Goal: Answer question/provide support

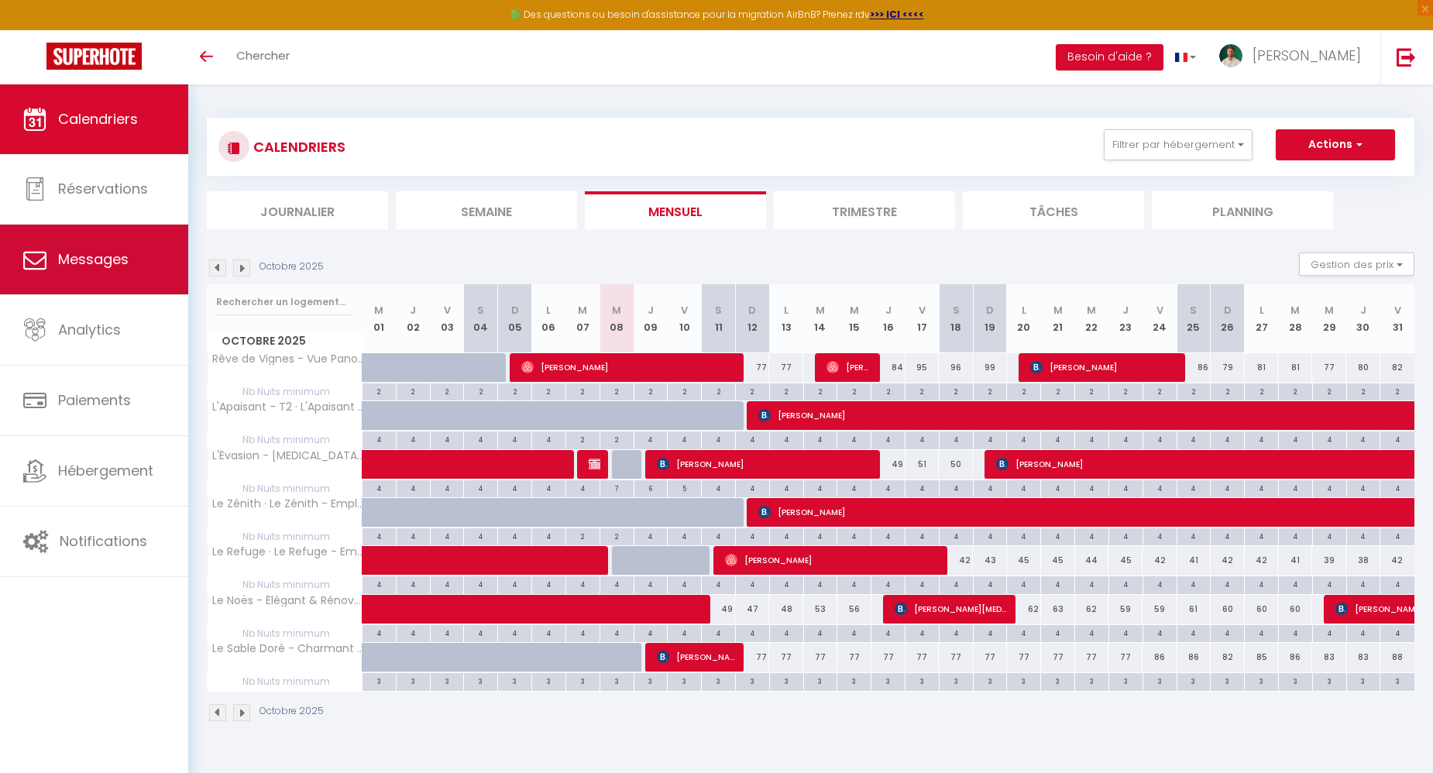
click at [72, 239] on link "Messages" at bounding box center [94, 260] width 188 height 70
select select "message"
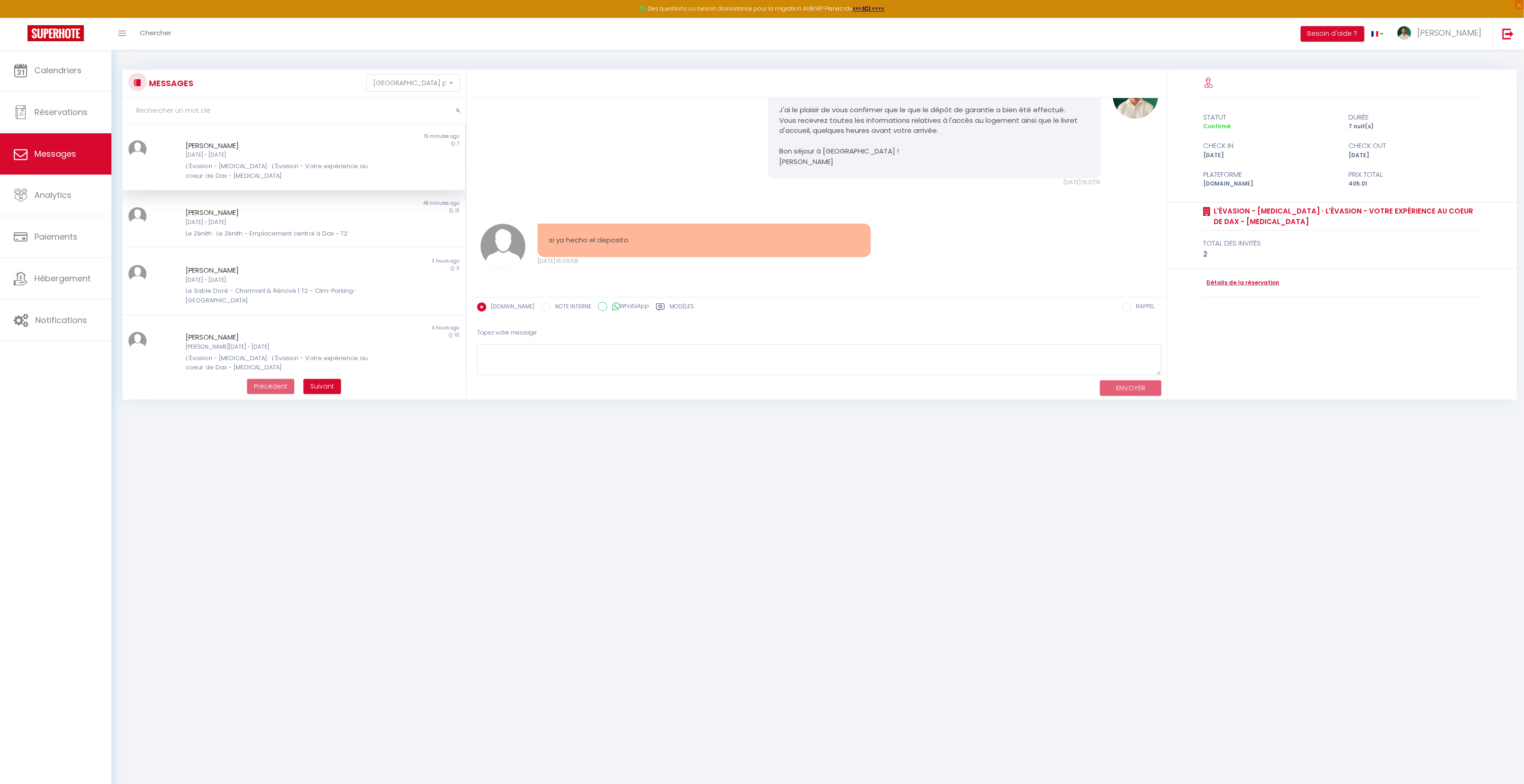
scroll to position [822, 0]
click at [855, 286] on link "Détails de la réservation" at bounding box center [1241, 283] width 76 height 9
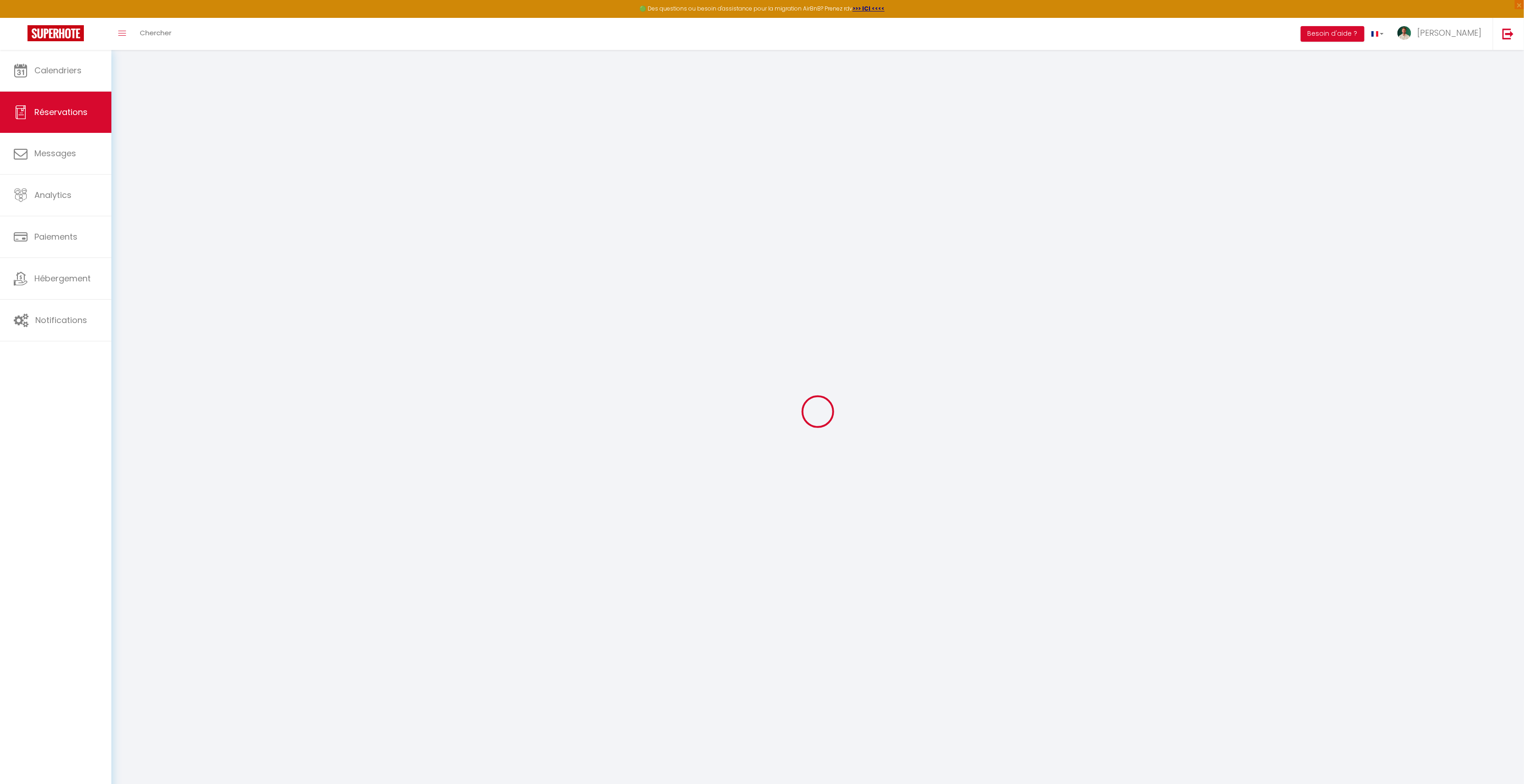
type input "[PERSON_NAME]"
type input "Villar"
type input "[EMAIL_ADDRESS][DOMAIN_NAME]"
type input "[PHONE_NUMBER]"
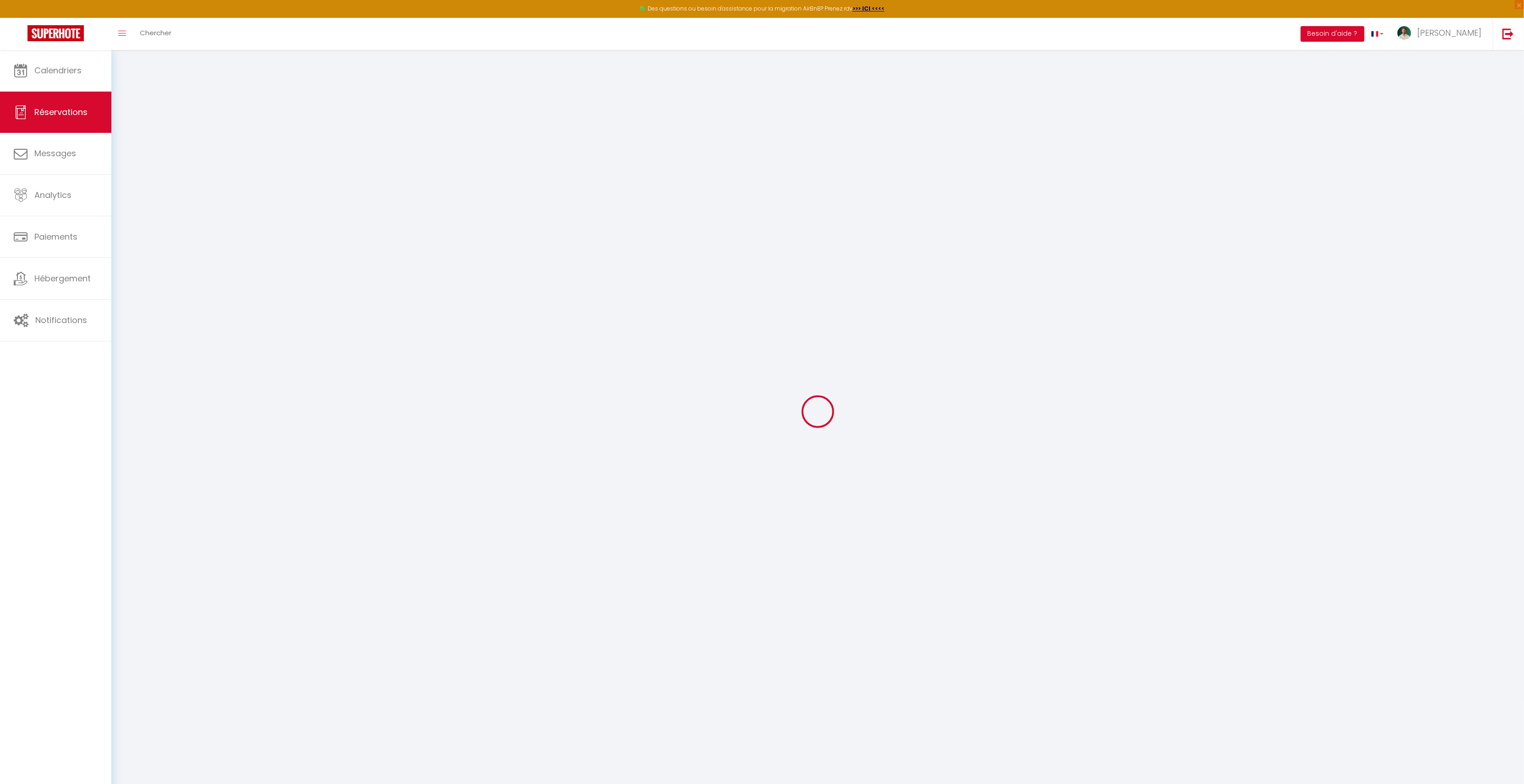
type input "[PHONE_NUMBER]"
type input "."
select select "ES"
type input "65.14"
type input "5.67"
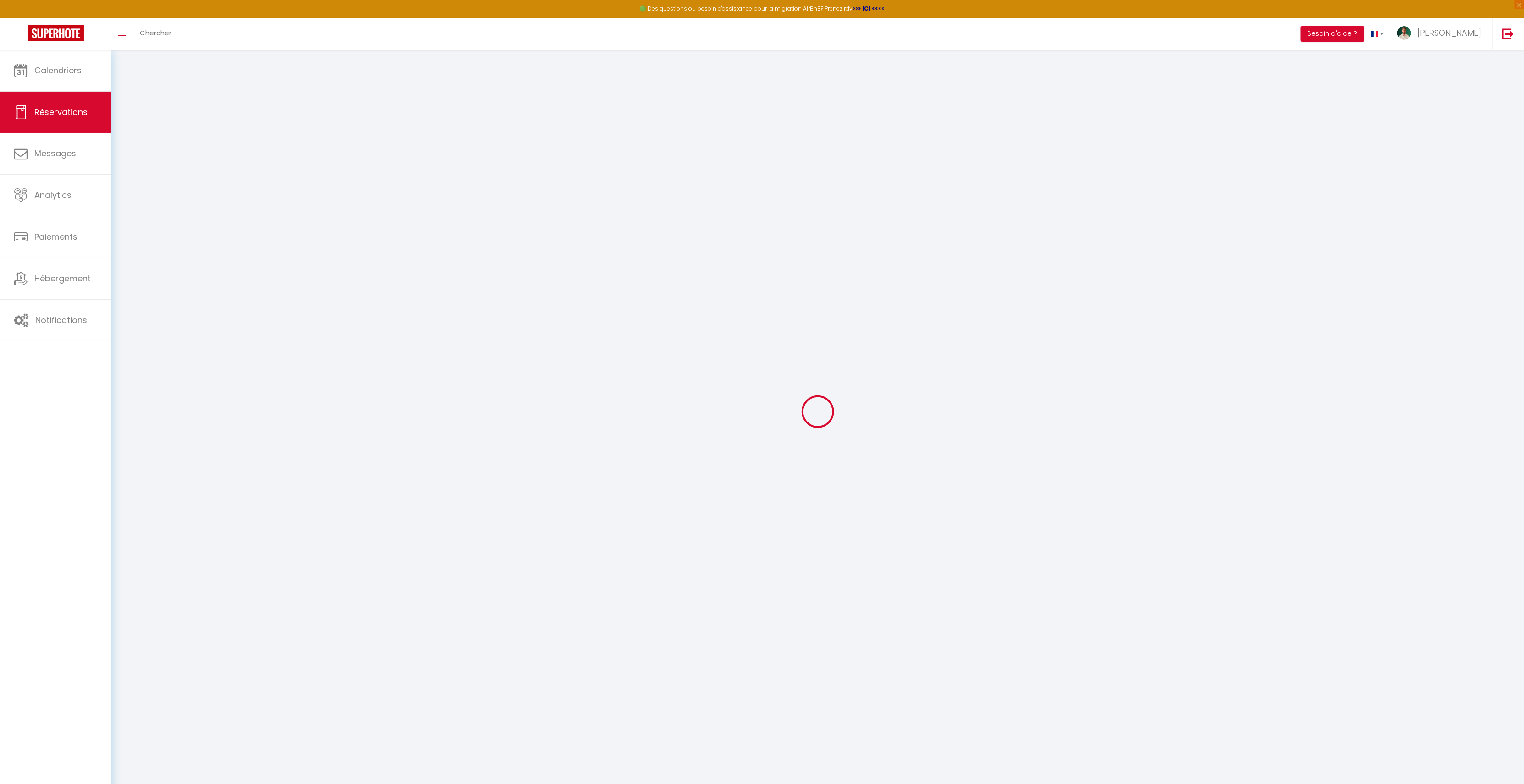
select select "53755"
select select "1"
select select
type input "2"
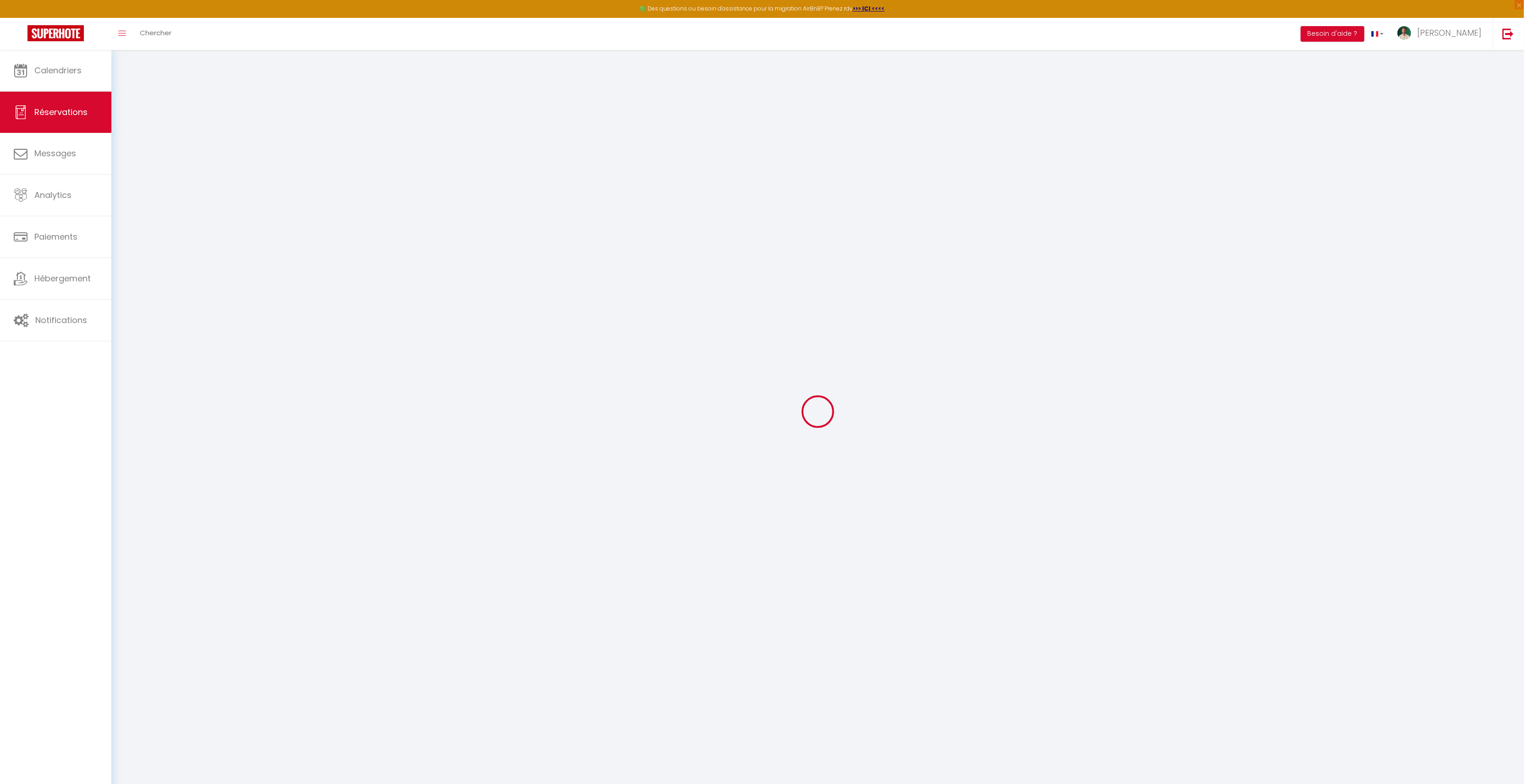
select select "12"
select select "15"
type input "333.2"
checkbox input "false"
type input "0"
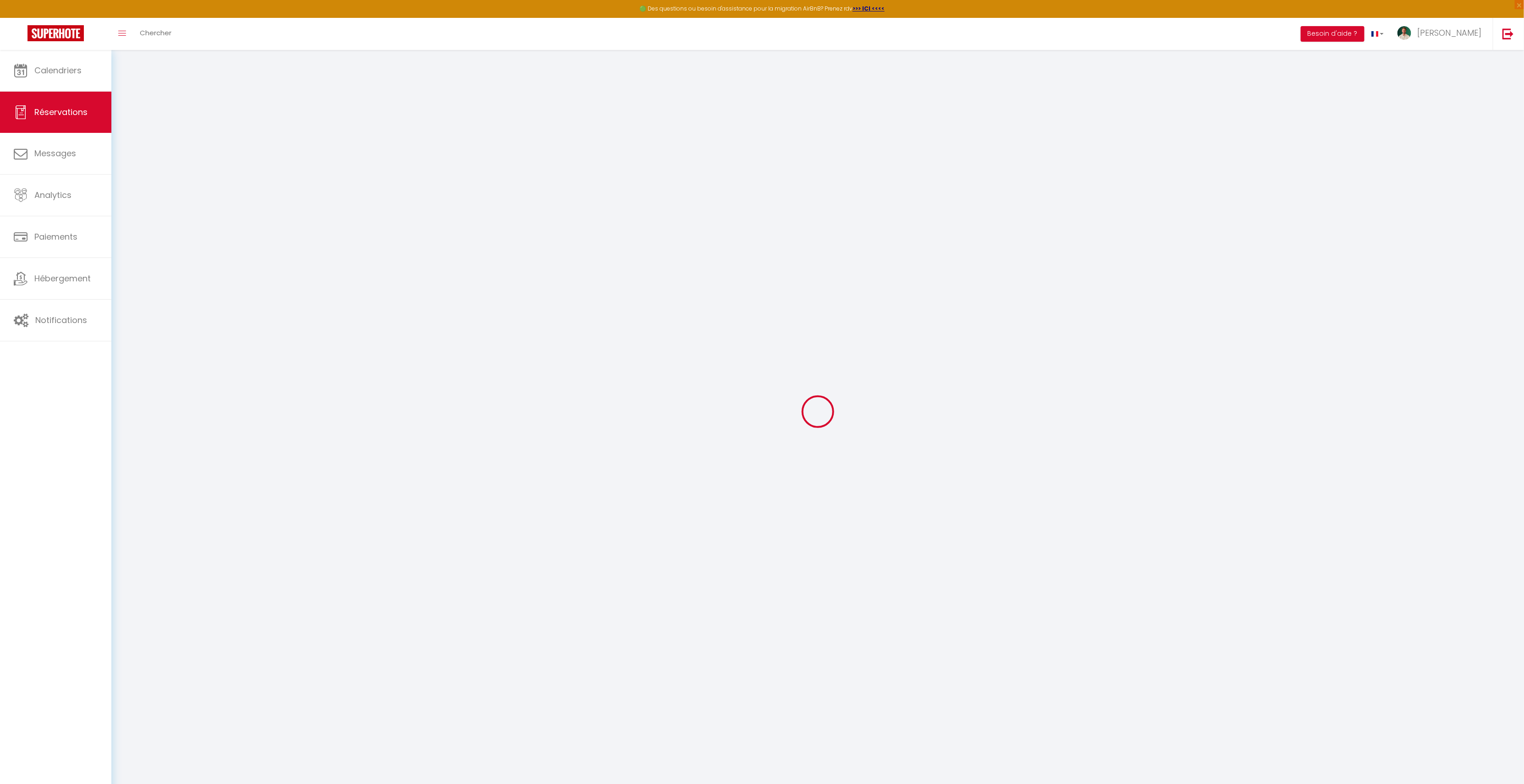
select select "2"
type input "0"
select select
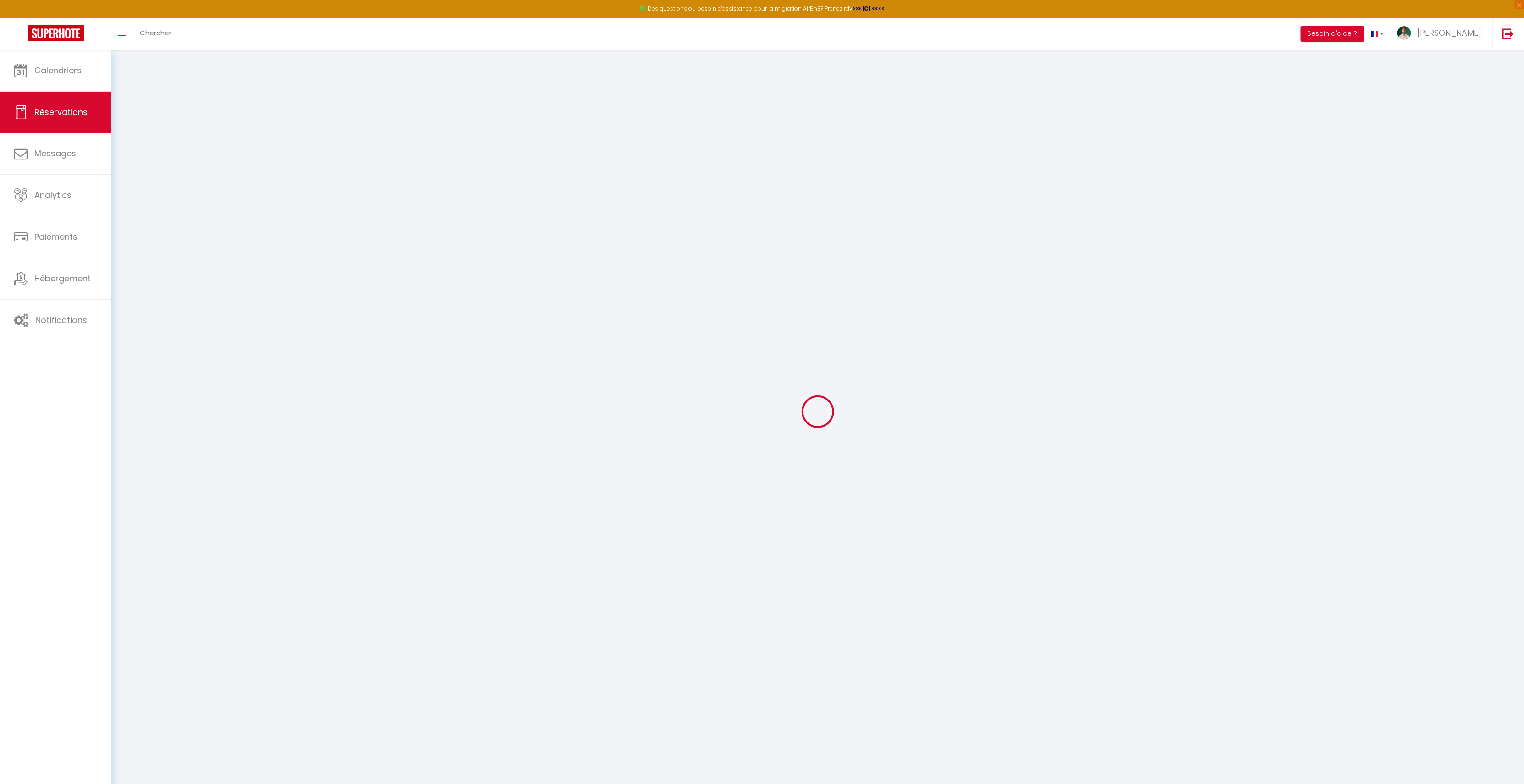
select select
checkbox input "false"
select select
checkbox input "false"
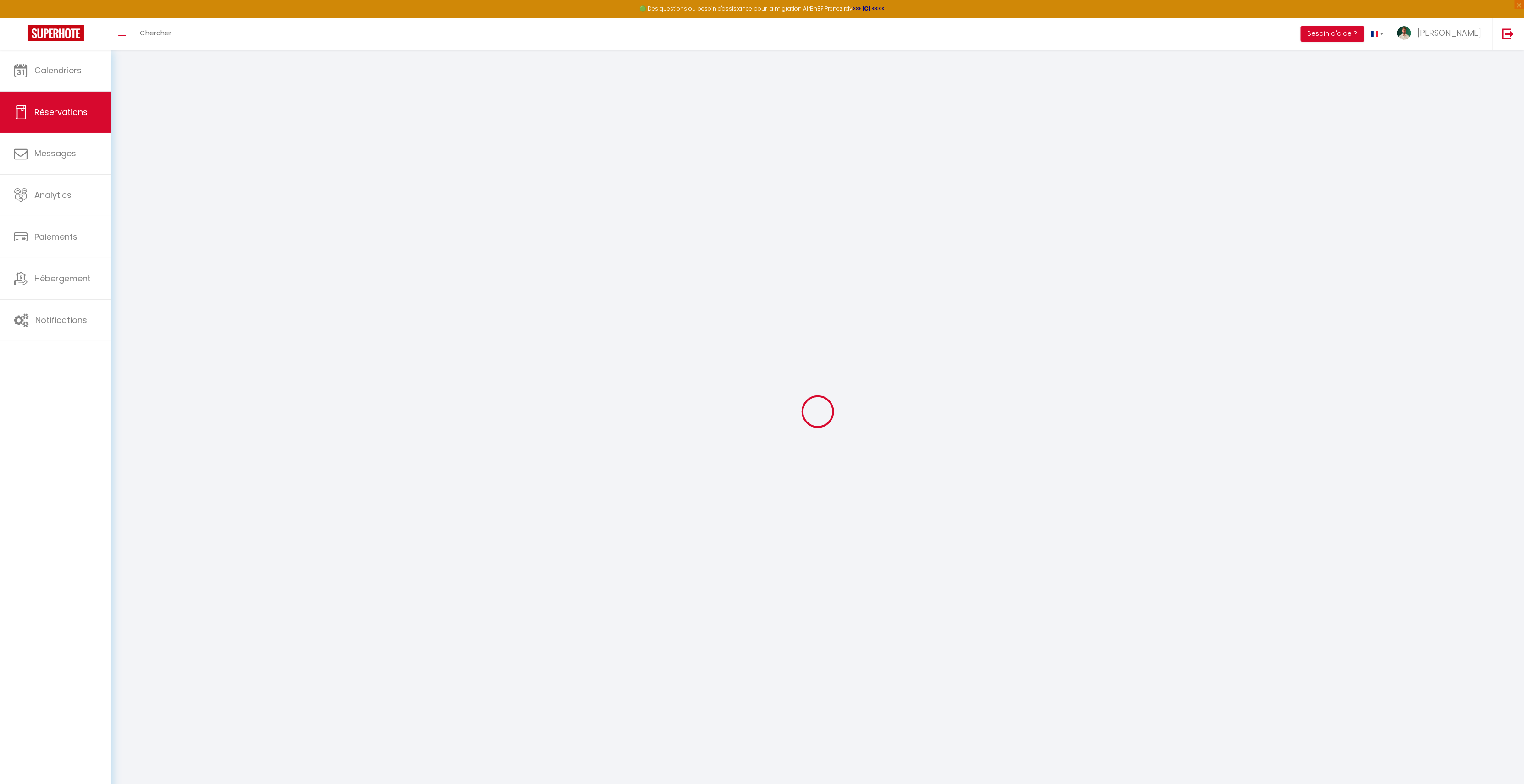
select select
checkbox input "false"
select select
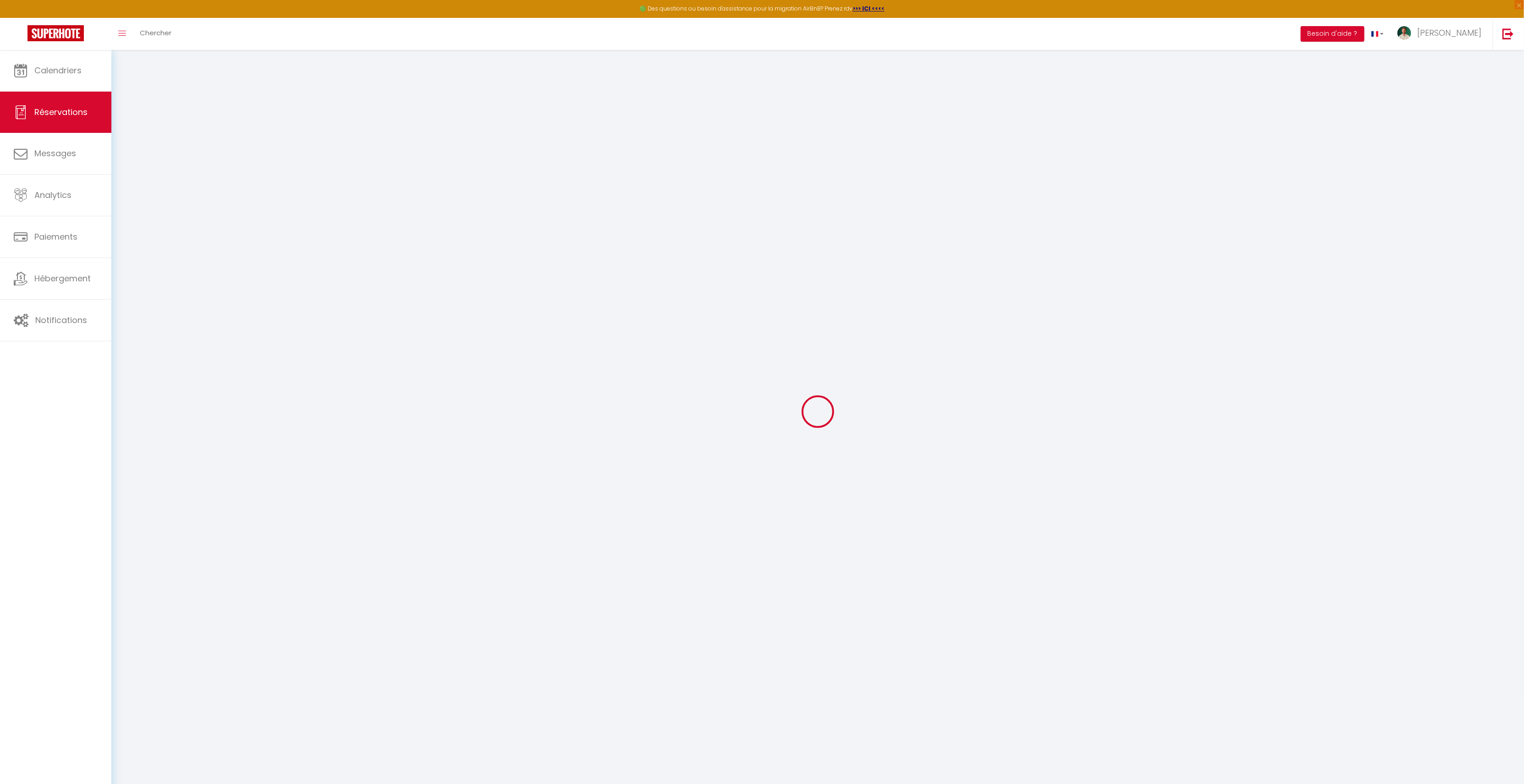
checkbox input "false"
type textarea "** THIS RESERVATION HAS BEEN PRE-PAID ** BOOKING NOTE : Payment charge is EUR 5…"
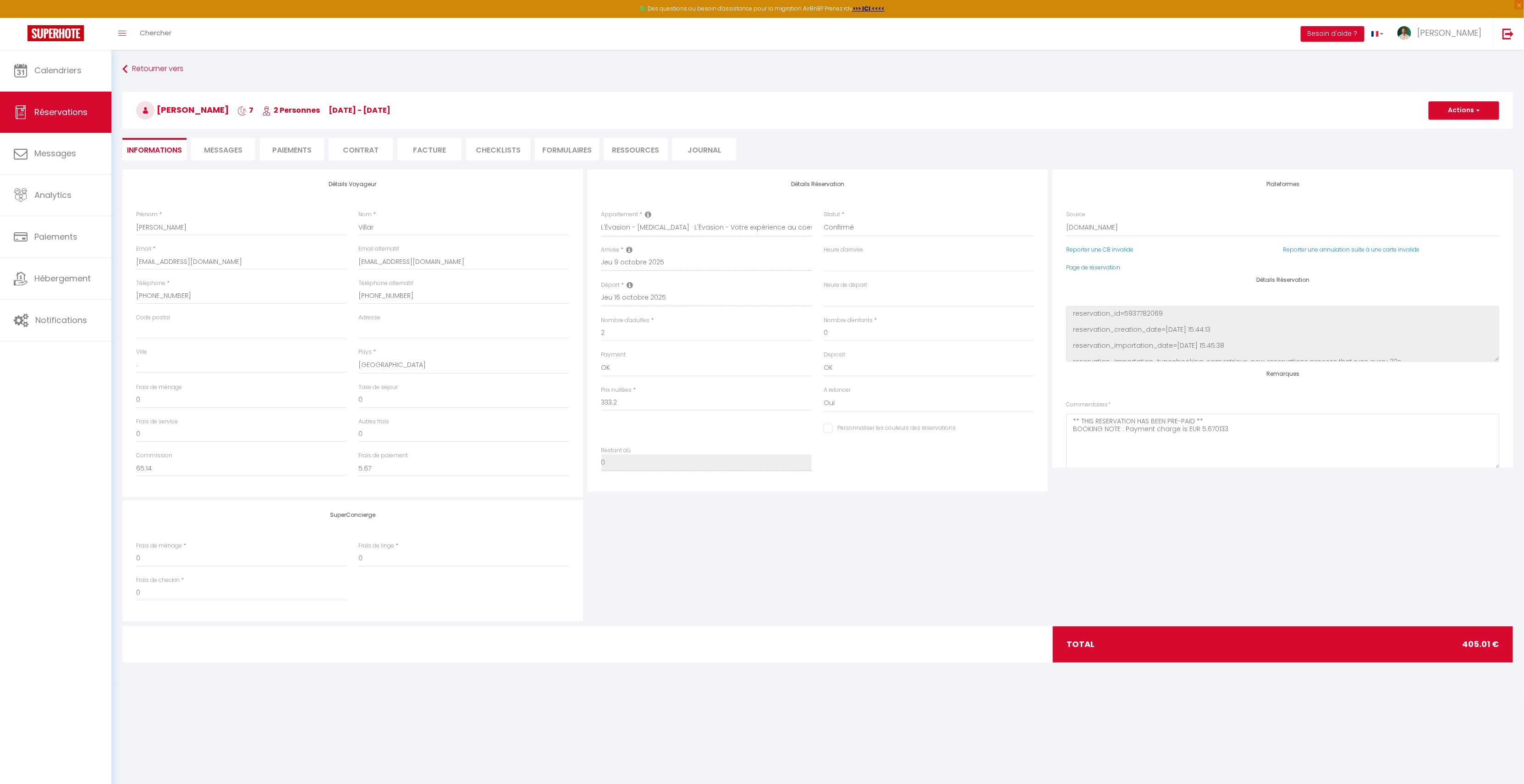
type input "50"
type input "21.81"
select select
checkbox input "false"
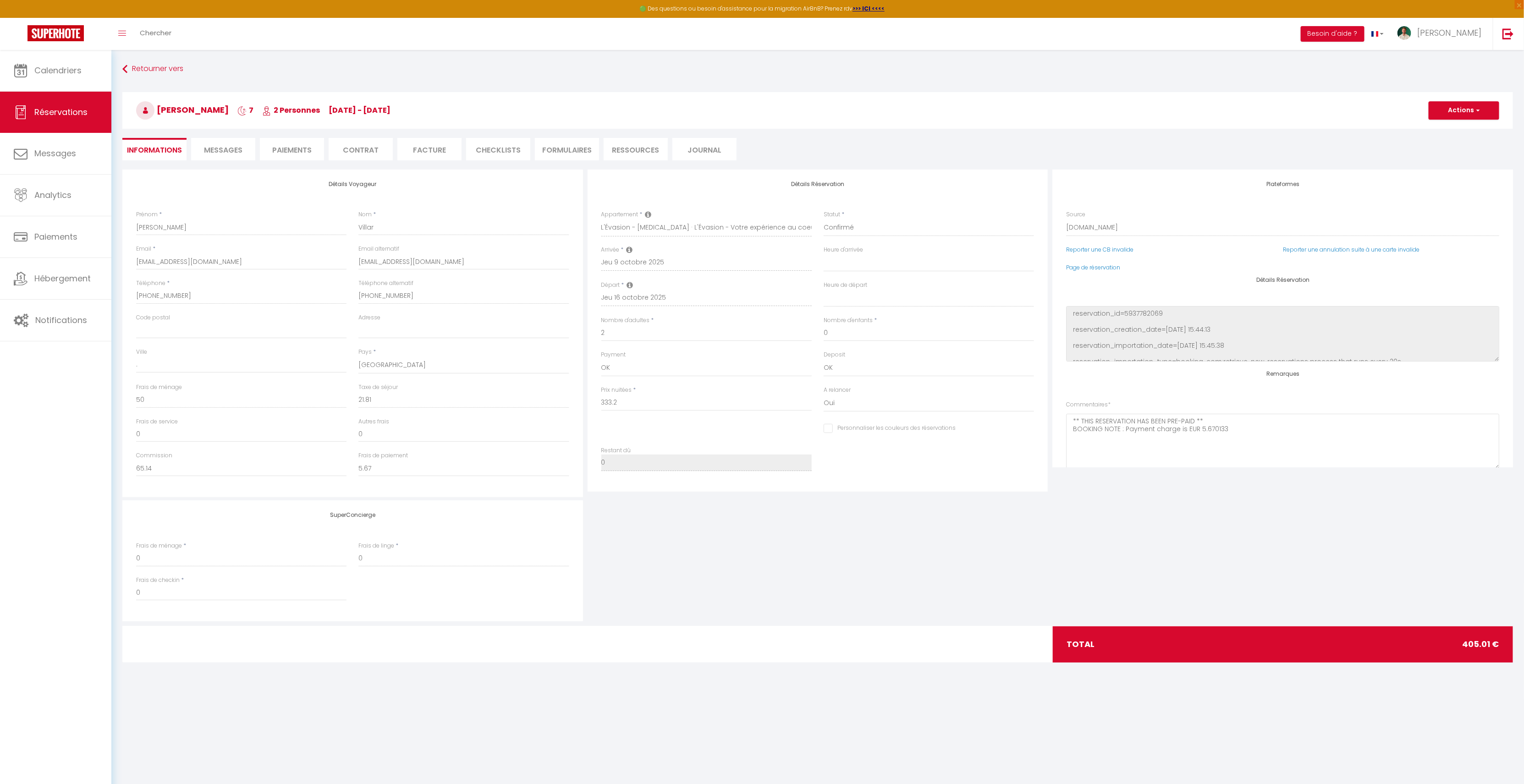
select select "17:00"
select select "00:00"
click at [251, 150] on li "Messages" at bounding box center [223, 149] width 64 height 22
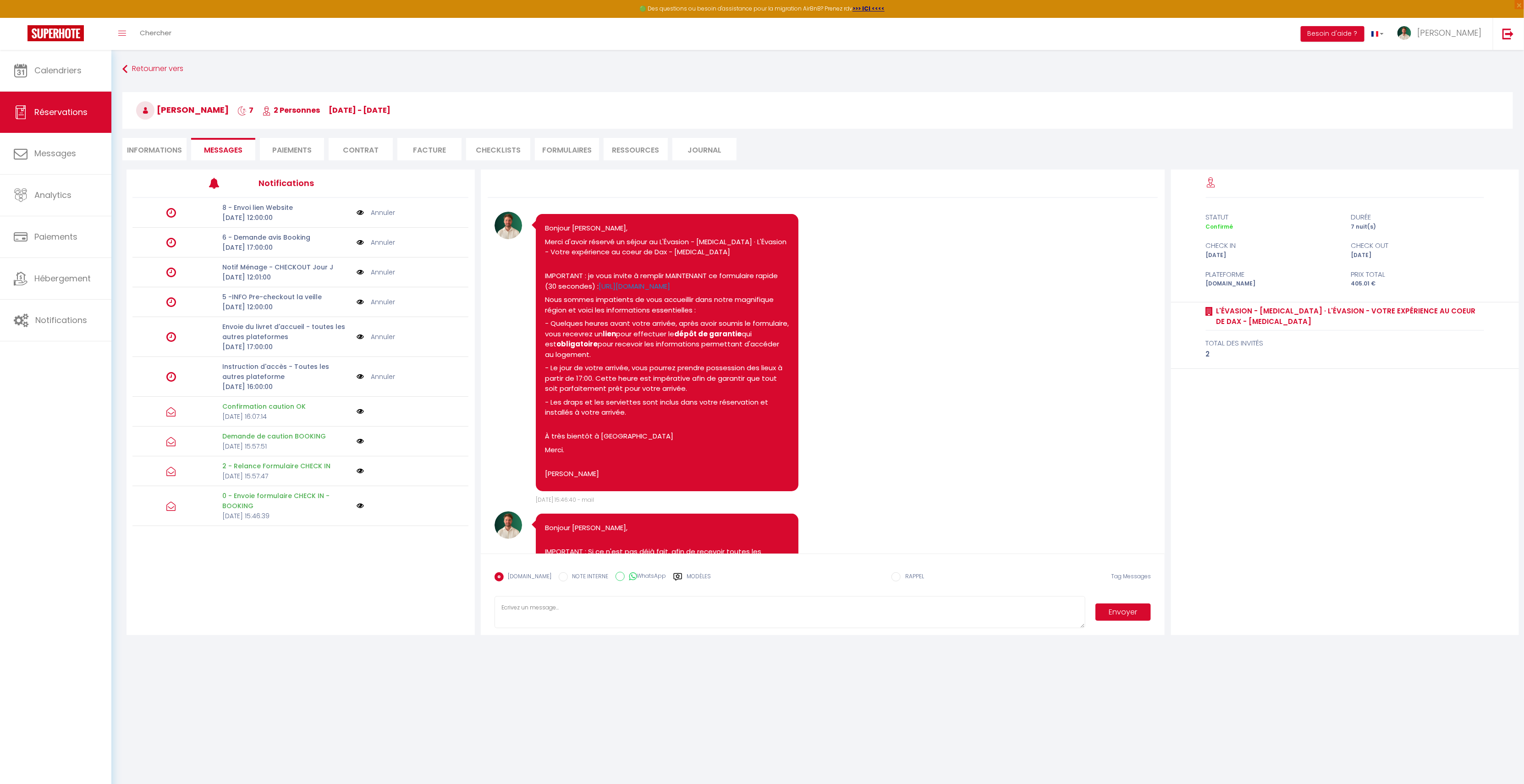
scroll to position [712, 0]
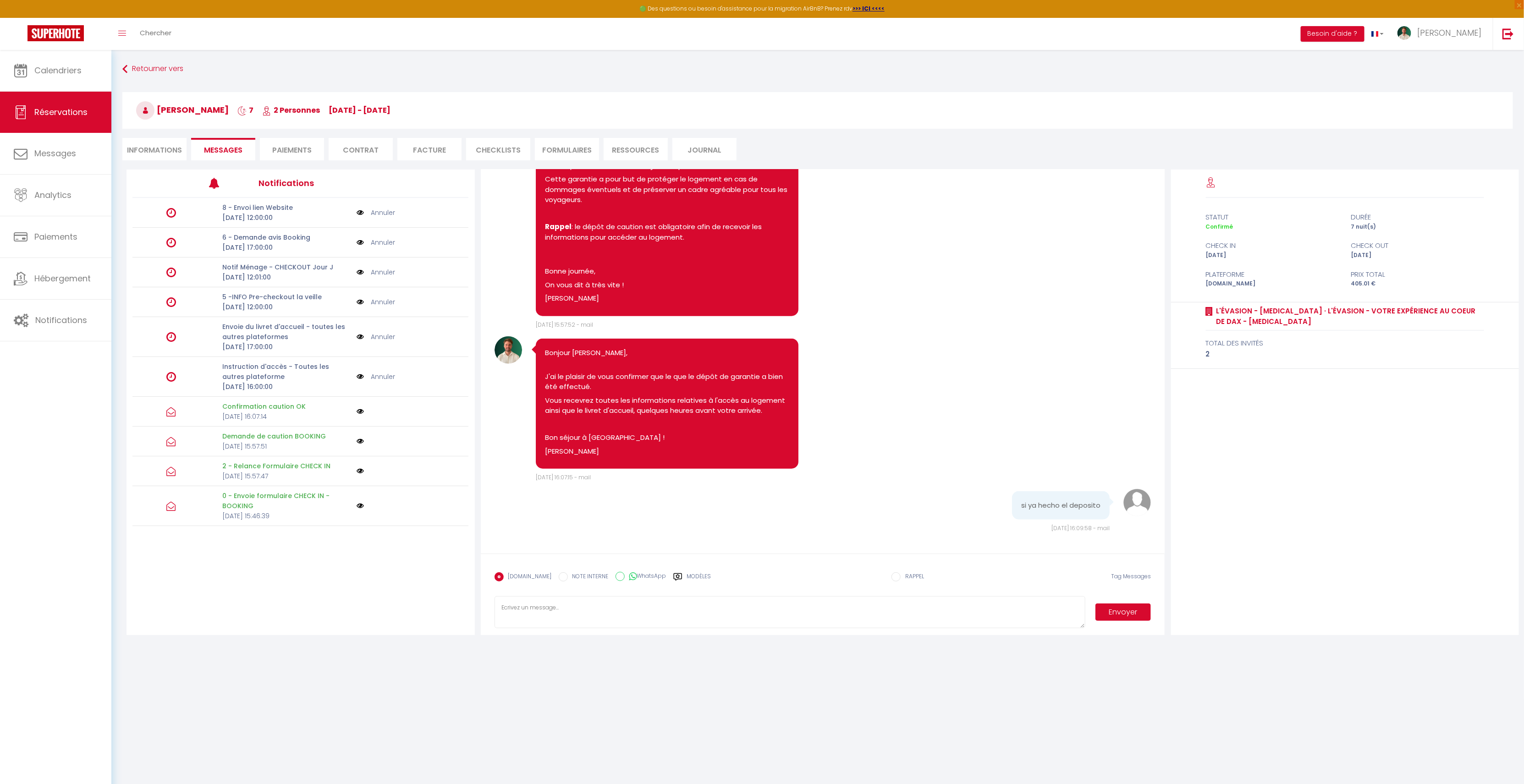
click at [580, 456] on textarea at bounding box center [790, 612] width 591 height 32
click at [855, 456] on div "si ya hecho el deposito" at bounding box center [1061, 506] width 98 height 29
click at [855, 456] on pre "si ya hecho el deposito" at bounding box center [1061, 506] width 79 height 11
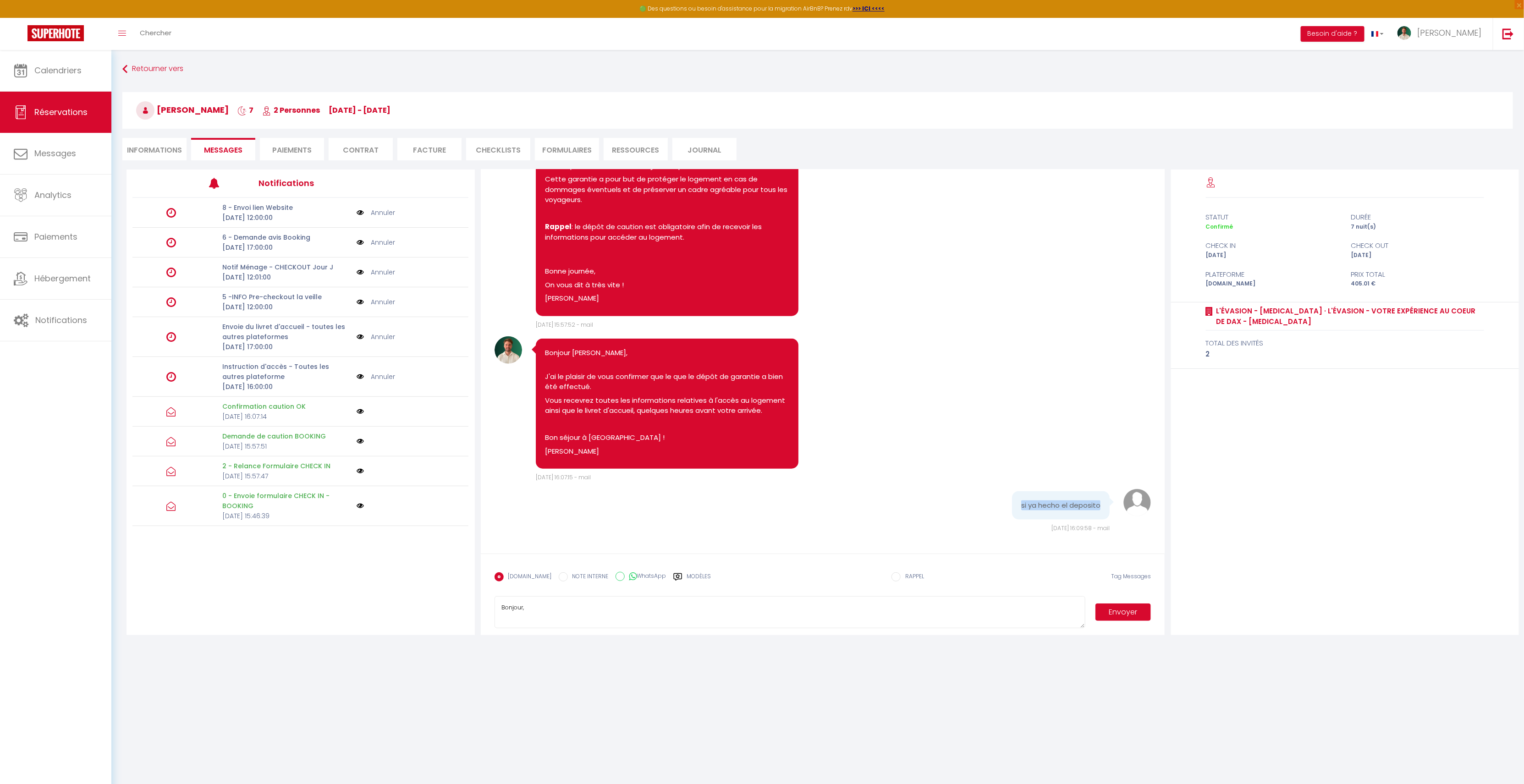
click at [855, 456] on pre "si ya hecho el deposito" at bounding box center [1061, 506] width 79 height 11
copy div "si ya hecho el deposito"
click at [560, 456] on textarea "Bonjour," at bounding box center [790, 612] width 591 height 32
type textarea "Bonjour, Merci pour votre message."
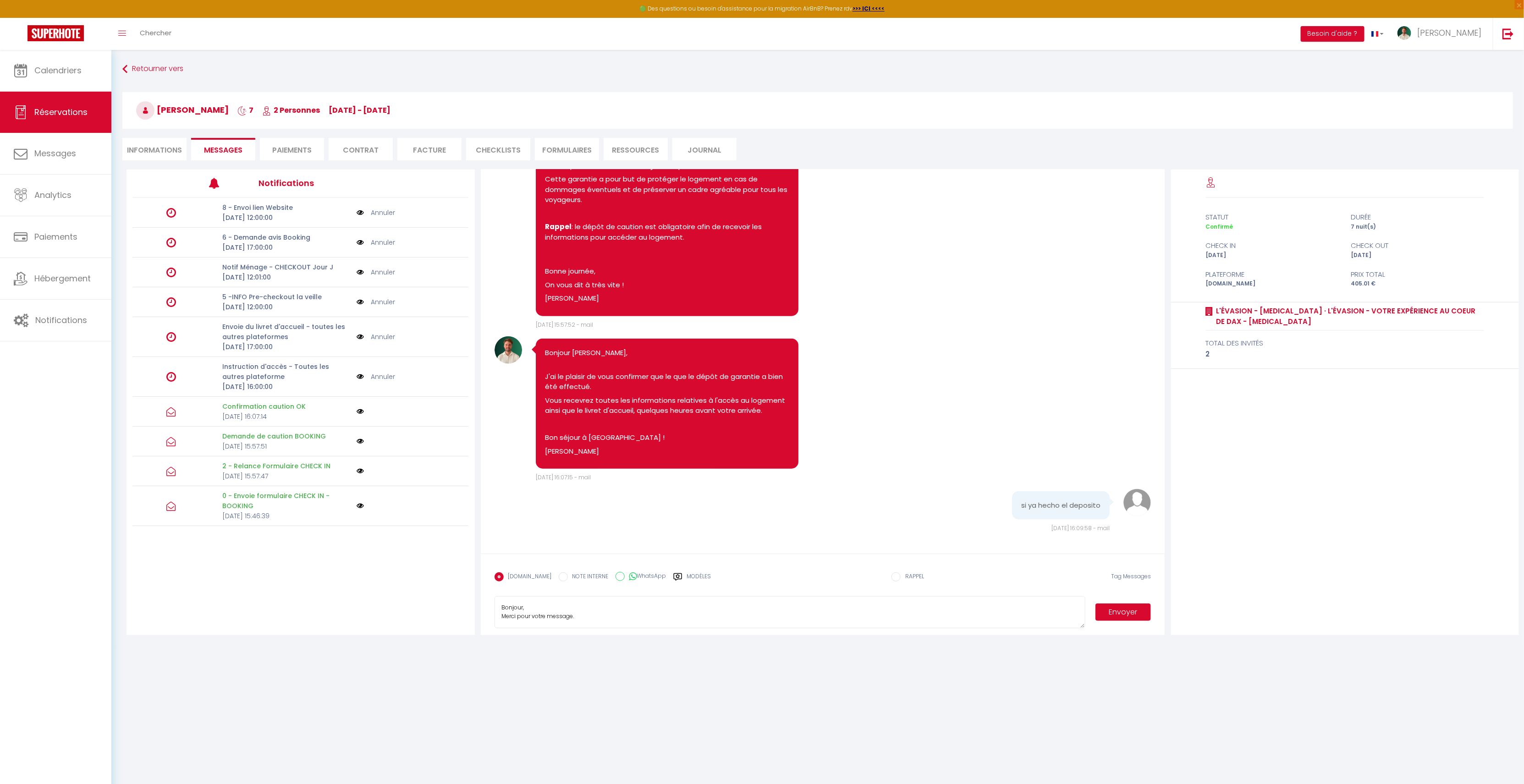
click at [855, 456] on button "Envoyer" at bounding box center [1123, 611] width 56 height 17
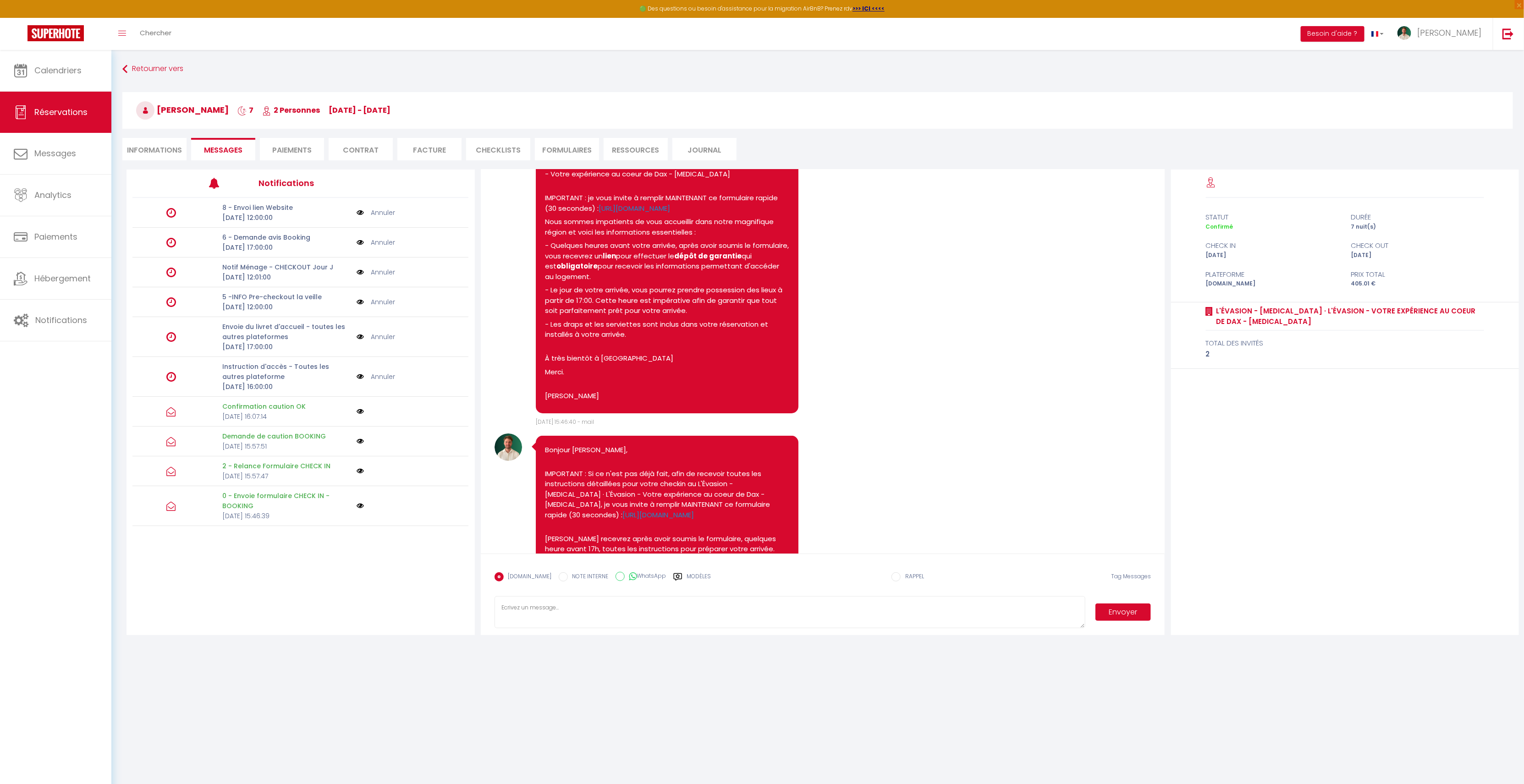
scroll to position [0, 0]
